Goal: Obtain resource: Obtain resource

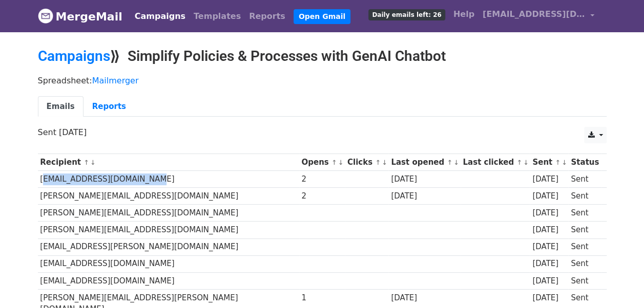
drag, startPoint x: 39, startPoint y: 179, endPoint x: 152, endPoint y: 179, distance: 112.6
click at [152, 179] on td "[EMAIL_ADDRESS][DOMAIN_NAME]" at bounding box center [168, 179] width 261 height 17
copy td "[EMAIL_ADDRESS][DOMAIN_NAME]"
click at [229, 235] on td "[PERSON_NAME][EMAIL_ADDRESS][DOMAIN_NAME]" at bounding box center [168, 230] width 261 height 17
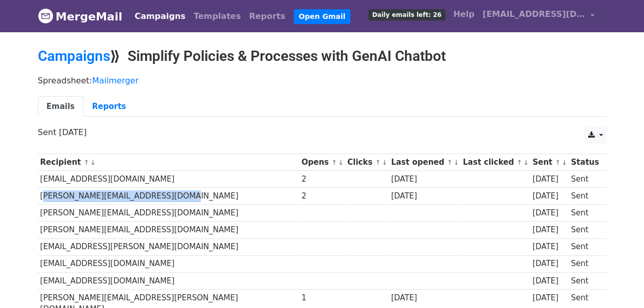
drag, startPoint x: 38, startPoint y: 195, endPoint x: 191, endPoint y: 196, distance: 153.1
click at [191, 196] on td "[PERSON_NAME][EMAIL_ADDRESS][DOMAIN_NAME]" at bounding box center [168, 196] width 261 height 17
copy td "[PERSON_NAME][EMAIL_ADDRESS][DOMAIN_NAME]"
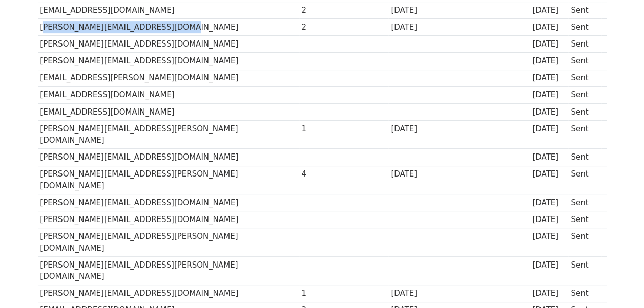
scroll to position [168, 0]
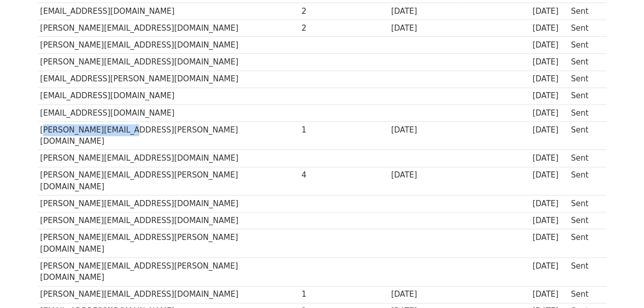
drag, startPoint x: 38, startPoint y: 126, endPoint x: 153, endPoint y: 130, distance: 115.2
click at [153, 130] on td "[PERSON_NAME][EMAIL_ADDRESS][PERSON_NAME][DOMAIN_NAME]" at bounding box center [168, 135] width 261 height 29
copy td "[PERSON_NAME][EMAIL_ADDRESS][PERSON_NAME][DOMAIN_NAME]"
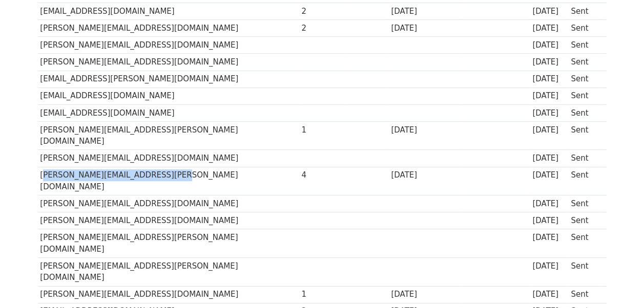
drag, startPoint x: 39, startPoint y: 159, endPoint x: 191, endPoint y: 166, distance: 152.2
click at [191, 167] on td "[PERSON_NAME][EMAIL_ADDRESS][PERSON_NAME][DOMAIN_NAME]" at bounding box center [168, 181] width 261 height 29
copy td "[PERSON_NAME][EMAIL_ADDRESS][PERSON_NAME][DOMAIN_NAME]"
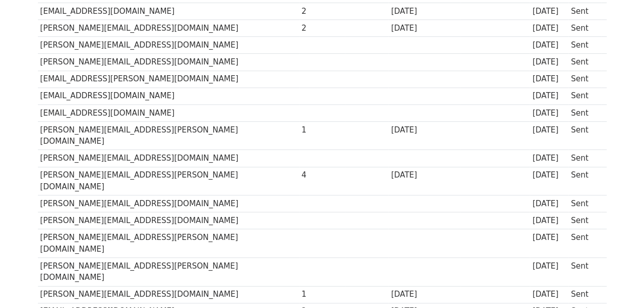
click at [299, 212] on td at bounding box center [322, 220] width 46 height 17
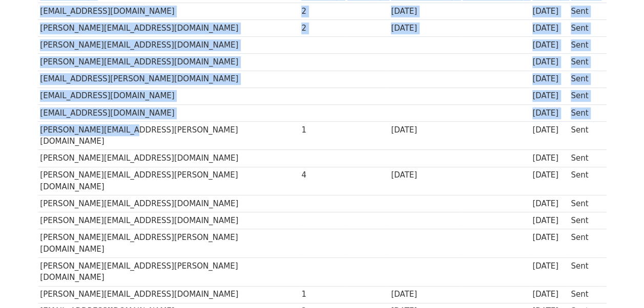
drag, startPoint x: 37, startPoint y: 127, endPoint x: 122, endPoint y: 126, distance: 85.0
click at [122, 126] on td "[PERSON_NAME][EMAIL_ADDRESS][PERSON_NAME][DOMAIN_NAME]" at bounding box center [168, 135] width 261 height 29
click at [96, 125] on td "[PERSON_NAME][EMAIL_ADDRESS][PERSON_NAME][DOMAIN_NAME]" at bounding box center [168, 135] width 261 height 29
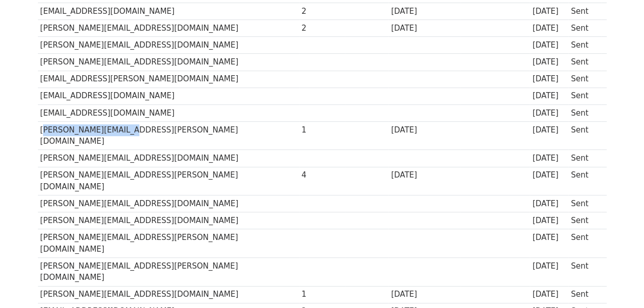
drag, startPoint x: 41, startPoint y: 126, endPoint x: 124, endPoint y: 126, distance: 82.9
click at [124, 126] on td "[PERSON_NAME][EMAIL_ADDRESS][PERSON_NAME][DOMAIN_NAME]" at bounding box center [168, 135] width 261 height 29
copy td "[PERSON_NAME][EMAIL_ADDRESS][PERSON_NAME][DOMAIN_NAME]"
click at [215, 196] on td "[PERSON_NAME][EMAIL_ADDRESS][DOMAIN_NAME]" at bounding box center [168, 204] width 261 height 17
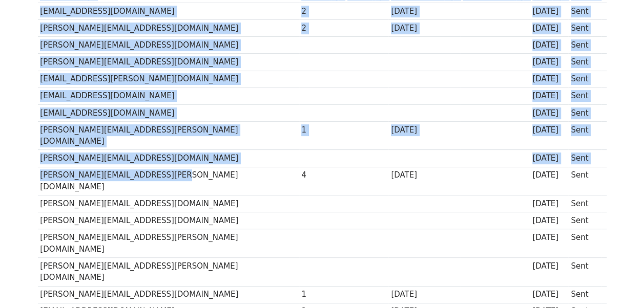
drag, startPoint x: 36, startPoint y: 159, endPoint x: 173, endPoint y: 158, distance: 136.7
click at [173, 167] on td "[PERSON_NAME][EMAIL_ADDRESS][PERSON_NAME][DOMAIN_NAME]" at bounding box center [168, 181] width 261 height 29
click at [159, 167] on td "[PERSON_NAME][EMAIL_ADDRESS][PERSON_NAME][DOMAIN_NAME]" at bounding box center [168, 181] width 261 height 29
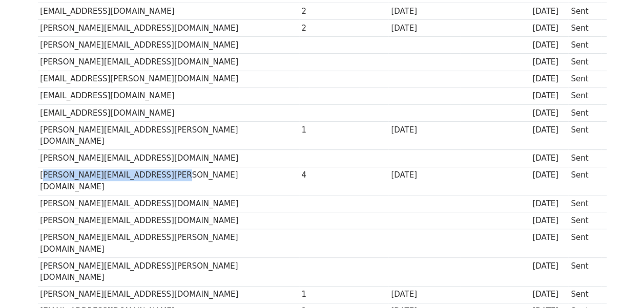
drag, startPoint x: 163, startPoint y: 161, endPoint x: 38, endPoint y: 158, distance: 124.4
click at [38, 167] on td "[PERSON_NAME][EMAIL_ADDRESS][PERSON_NAME][DOMAIN_NAME]" at bounding box center [168, 181] width 261 height 29
copy td "[PERSON_NAME][EMAIL_ADDRESS][PERSON_NAME][DOMAIN_NAME]"
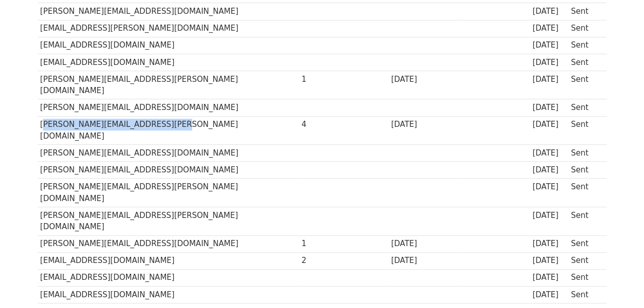
scroll to position [223, 0]
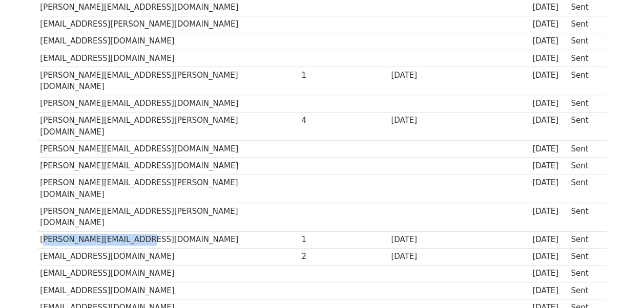
drag, startPoint x: 37, startPoint y: 190, endPoint x: 153, endPoint y: 192, distance: 115.2
click at [153, 231] on td "[PERSON_NAME][EMAIL_ADDRESS][DOMAIN_NAME]" at bounding box center [168, 239] width 261 height 17
copy td "[PERSON_NAME][EMAIL_ADDRESS][DOMAIN_NAME]"
drag, startPoint x: 37, startPoint y: 207, endPoint x: 184, endPoint y: 206, distance: 147.4
click at [184, 206] on div "Recipient ↑ ↓ Opens ↑ ↓ Clicks ↑ ↓ Last opened ↑ ↓ Last clicked ↑ ↓ Sent ↑ ↓ St…" at bounding box center [322, 303] width 584 height 755
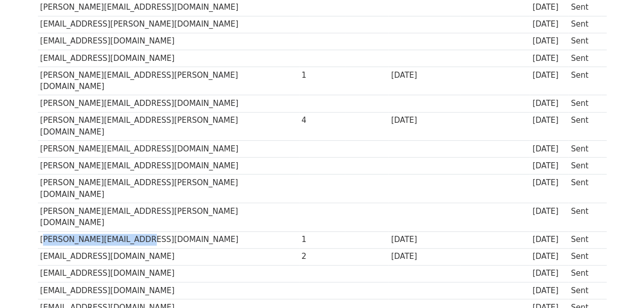
click at [184, 248] on td "[EMAIL_ADDRESS][DOMAIN_NAME]" at bounding box center [168, 256] width 261 height 17
drag, startPoint x: 170, startPoint y: 204, endPoint x: 37, endPoint y: 208, distance: 133.2
click at [37, 208] on div "Recipient ↑ ↓ Opens ↑ ↓ Clicks ↑ ↓ Last opened ↑ ↓ Last clicked ↑ ↓ Sent ↑ ↓ St…" at bounding box center [322, 303] width 584 height 755
drag, startPoint x: 37, startPoint y: 208, endPoint x: 156, endPoint y: 209, distance: 119.3
click at [156, 248] on td "[EMAIL_ADDRESS][DOMAIN_NAME]" at bounding box center [168, 256] width 261 height 17
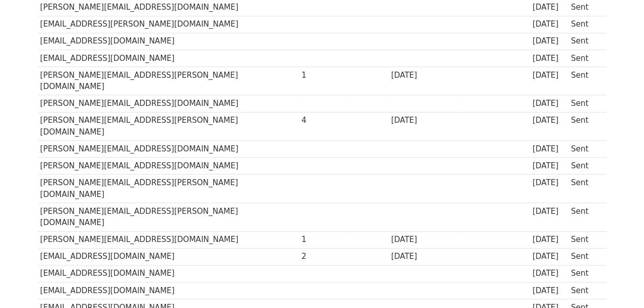
click at [162, 248] on td "[EMAIL_ADDRESS][DOMAIN_NAME]" at bounding box center [168, 256] width 261 height 17
drag, startPoint x: 164, startPoint y: 206, endPoint x: 40, endPoint y: 206, distance: 123.4
click at [40, 248] on td "[EMAIL_ADDRESS][DOMAIN_NAME]" at bounding box center [168, 256] width 261 height 17
copy td "[EMAIL_ADDRESS][DOMAIN_NAME]"
